Goal: Task Accomplishment & Management: Complete application form

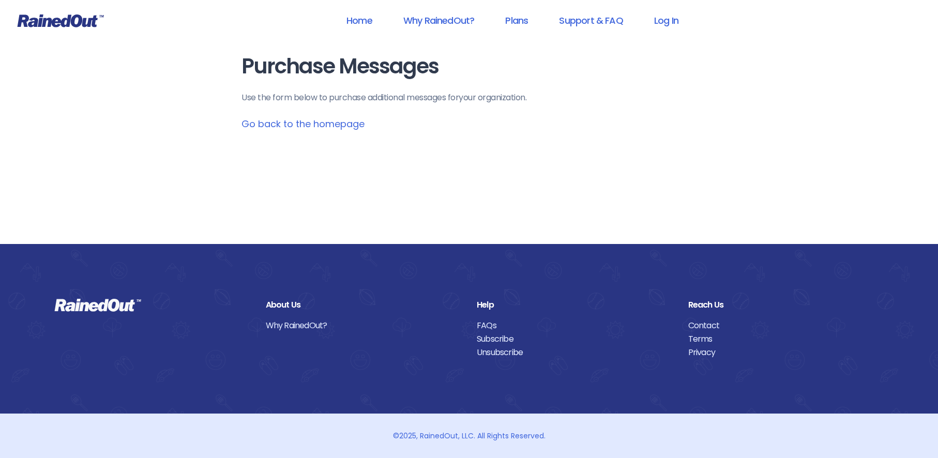
click at [326, 124] on link "Go back to the homepage" at bounding box center [302, 123] width 123 height 13
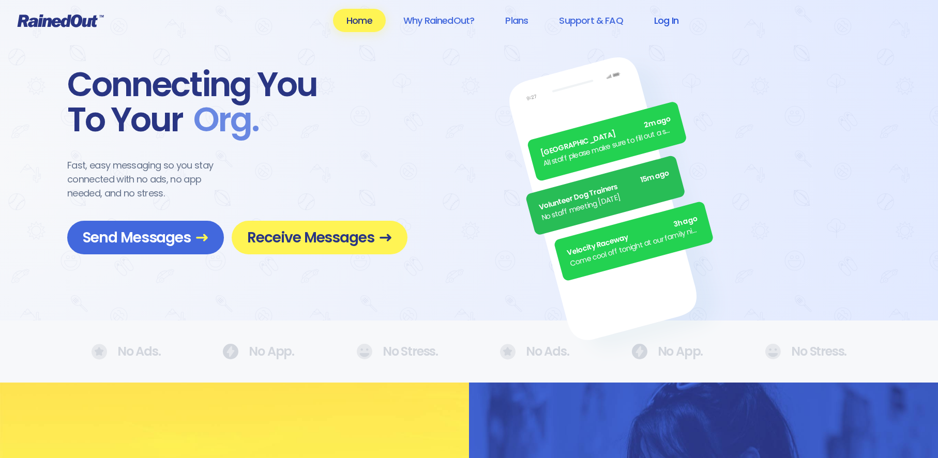
click at [668, 19] on link "Log In" at bounding box center [666, 20] width 51 height 23
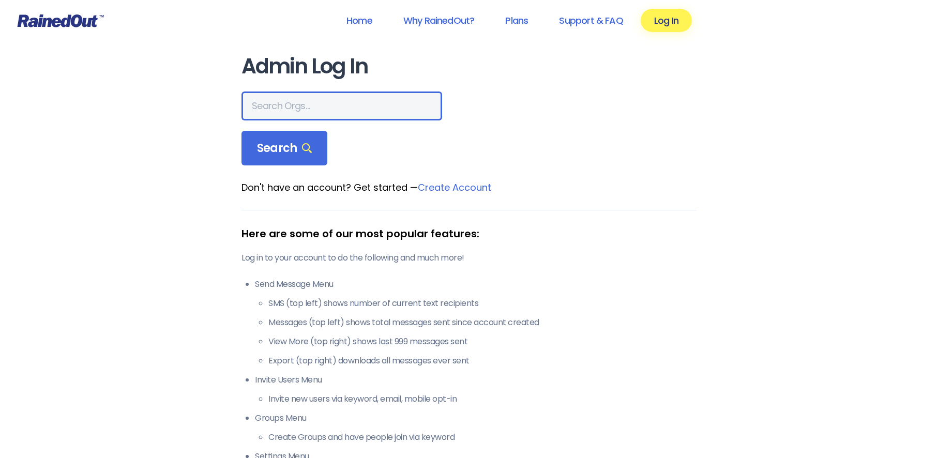
click at [321, 105] on input "text" at bounding box center [341, 106] width 201 height 29
type input "san marcos"
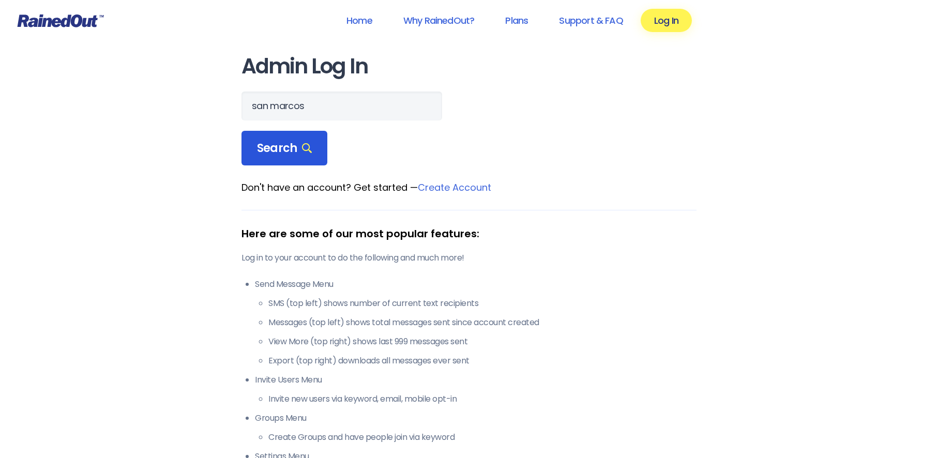
click at [260, 143] on span "Search" at bounding box center [284, 148] width 55 height 14
click at [280, 149] on span "Search" at bounding box center [284, 148] width 55 height 14
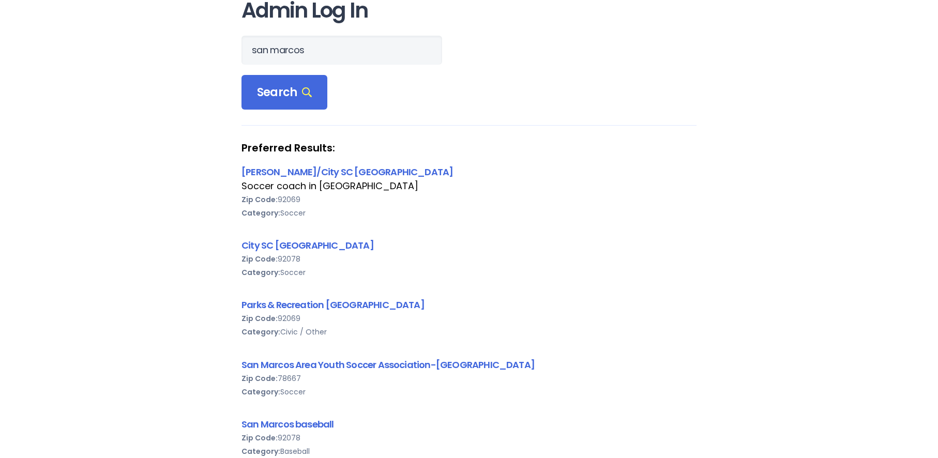
scroll to position [103, 0]
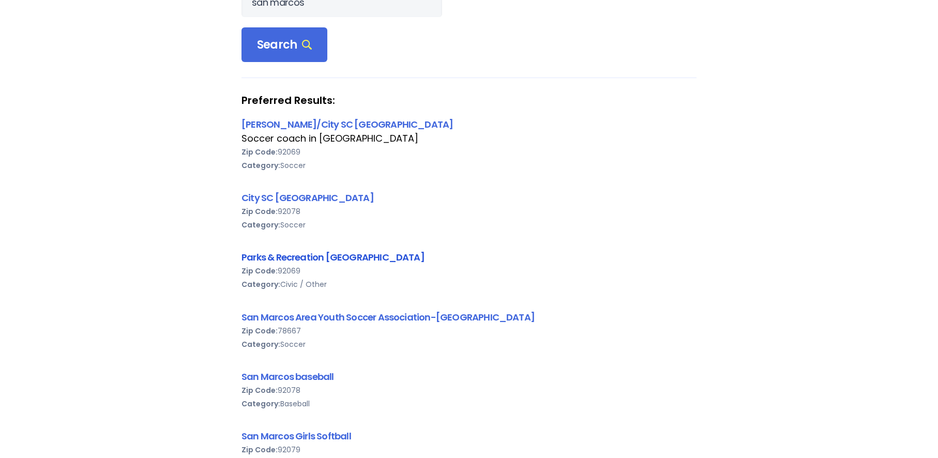
click at [356, 258] on link "Parks & Recreation [GEOGRAPHIC_DATA]" at bounding box center [332, 257] width 183 height 13
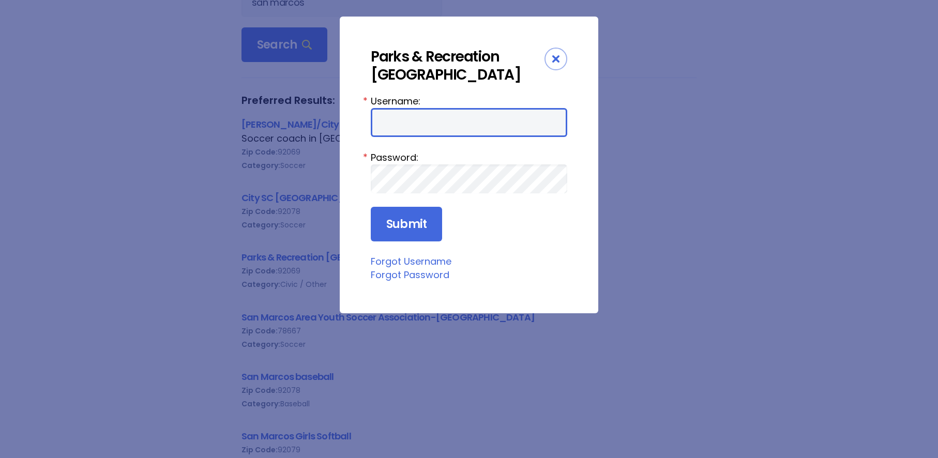
click at [406, 127] on input "Username:" at bounding box center [469, 122] width 196 height 29
type input "[EMAIL_ADDRESS][DOMAIN_NAME]"
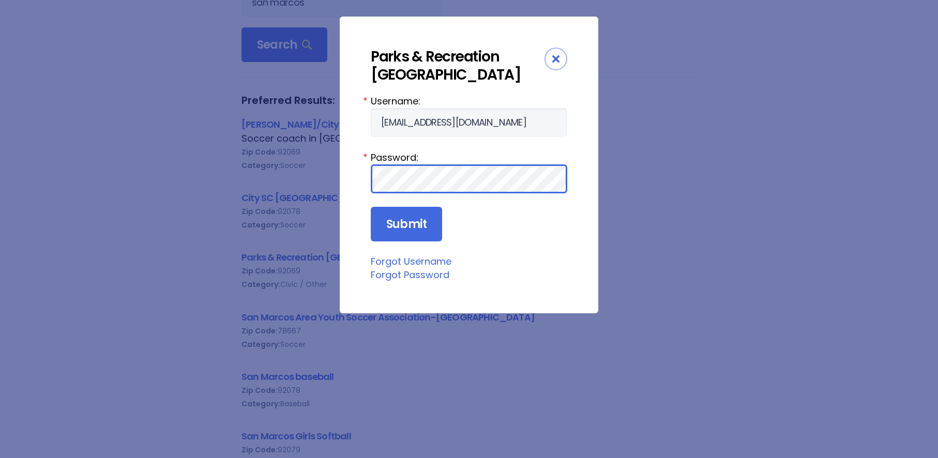
click at [371, 207] on input "Submit" at bounding box center [406, 224] width 71 height 35
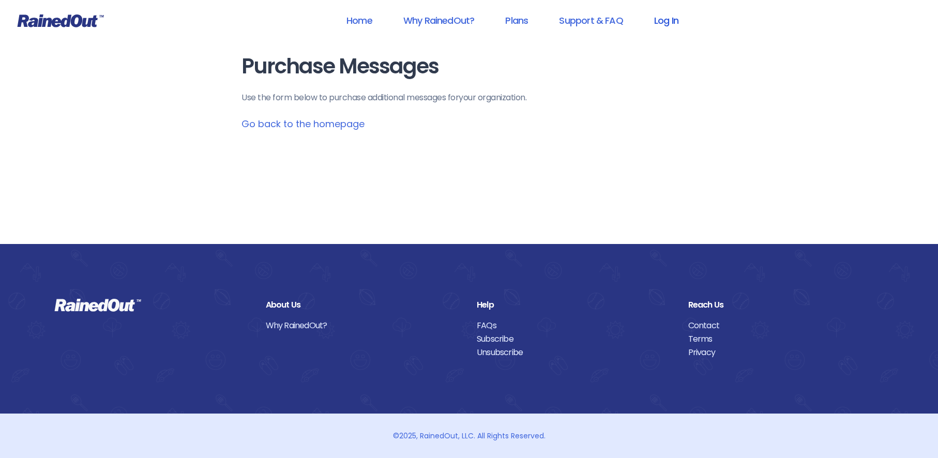
click at [664, 26] on link "Log In" at bounding box center [666, 20] width 51 height 23
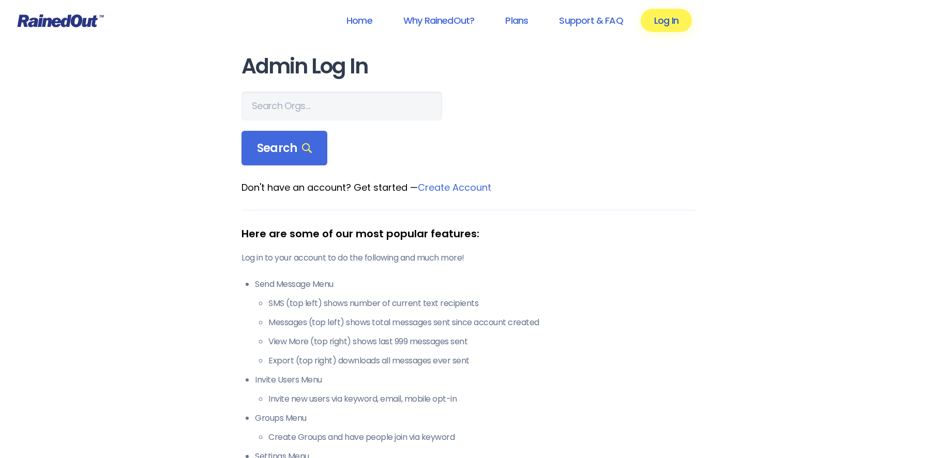
click at [670, 24] on link "Log In" at bounding box center [666, 20] width 51 height 23
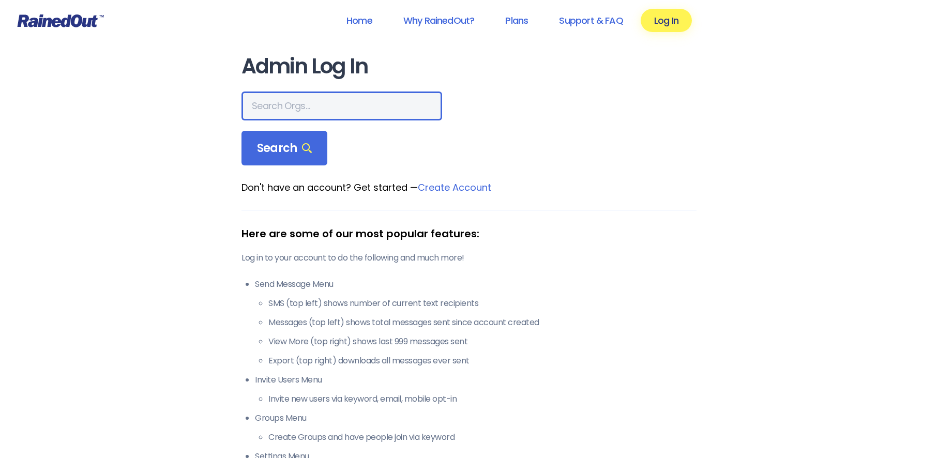
click at [331, 107] on input "text" at bounding box center [341, 106] width 201 height 29
